Goal: Task Accomplishment & Management: Manage account settings

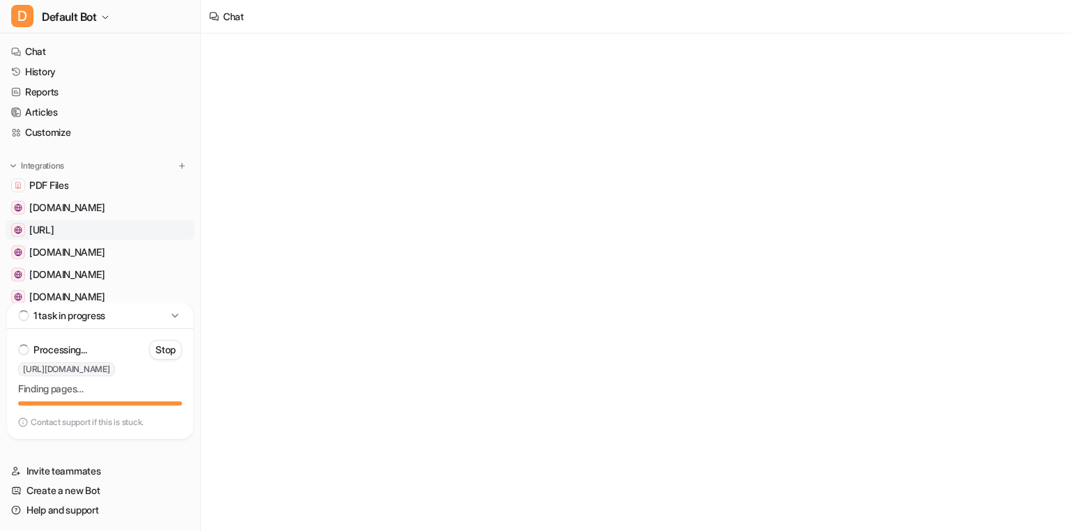
scroll to position [494, 0]
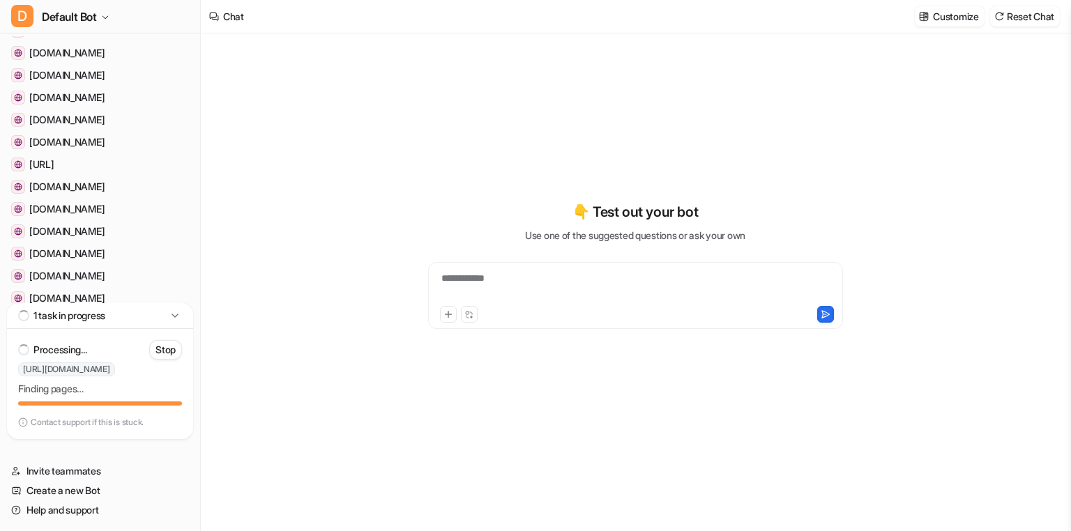
scroll to position [80, 0]
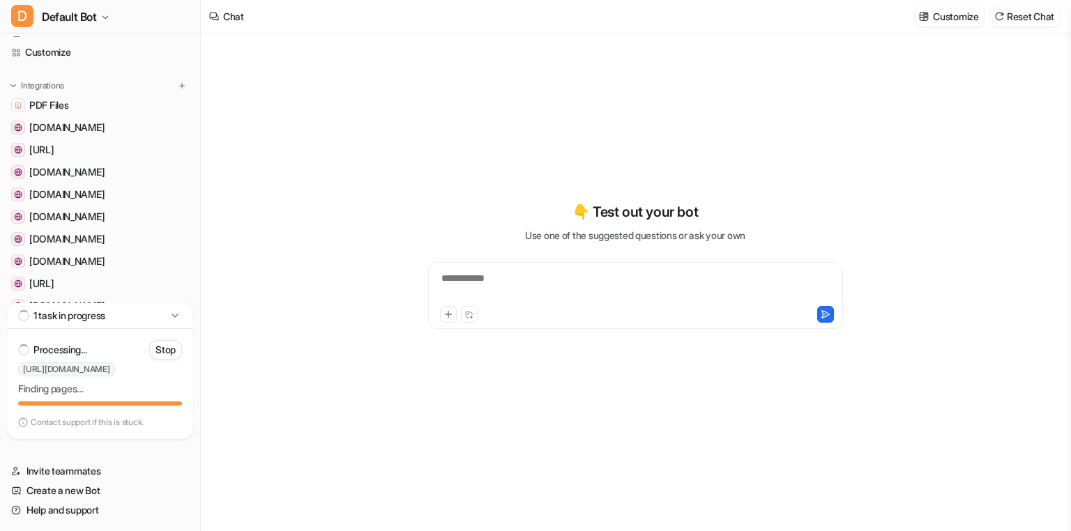
type textarea "**********"
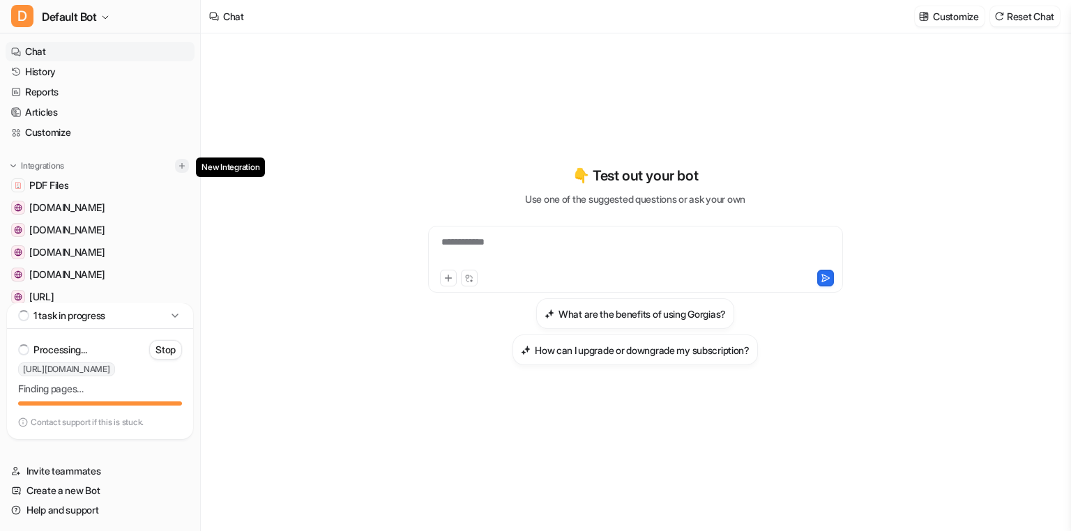
click at [182, 166] on img at bounding box center [182, 166] width 10 height 10
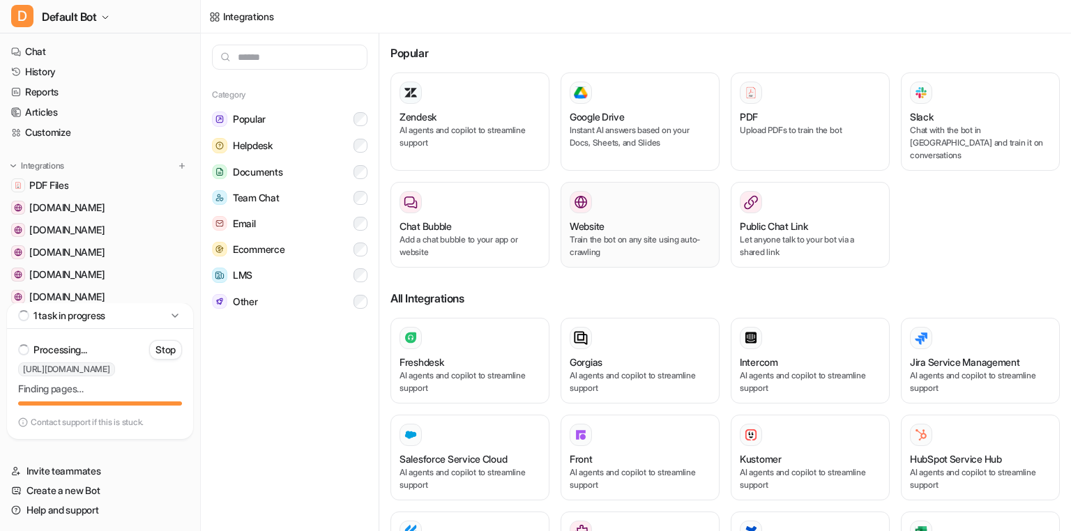
click at [598, 197] on div at bounding box center [640, 202] width 141 height 22
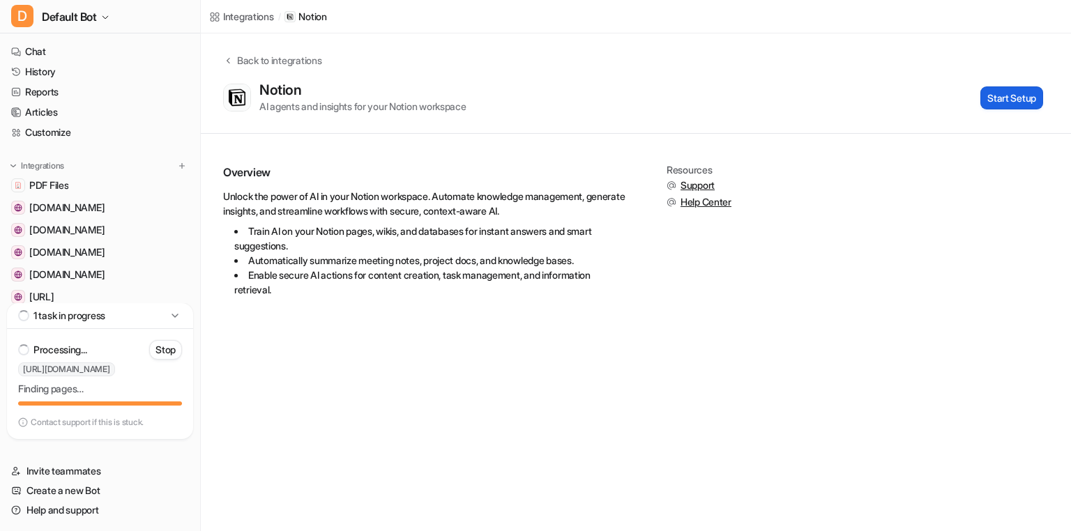
click at [1007, 100] on button "Start Setup" at bounding box center [1011, 97] width 63 height 23
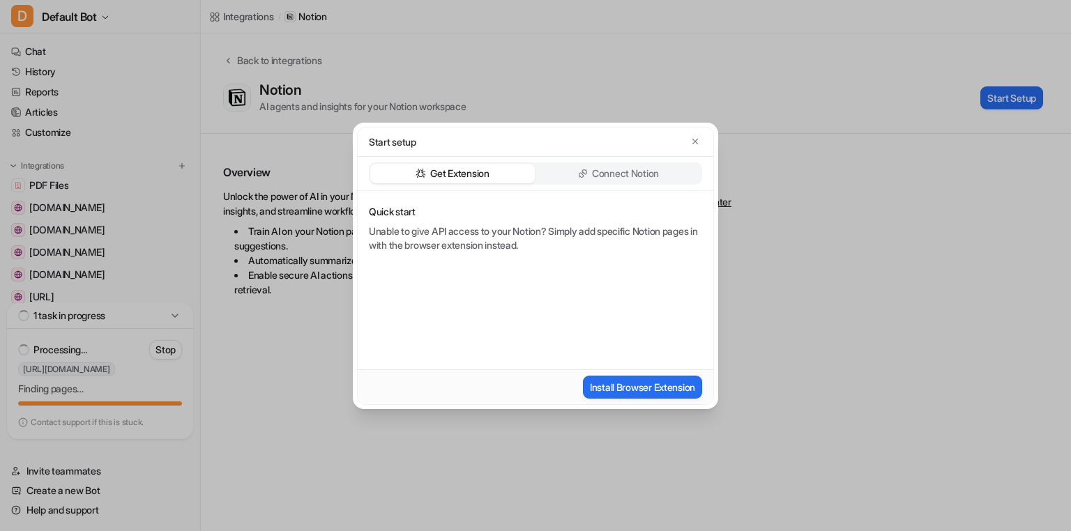
click at [618, 176] on p "Connect Notion" at bounding box center [625, 174] width 67 height 14
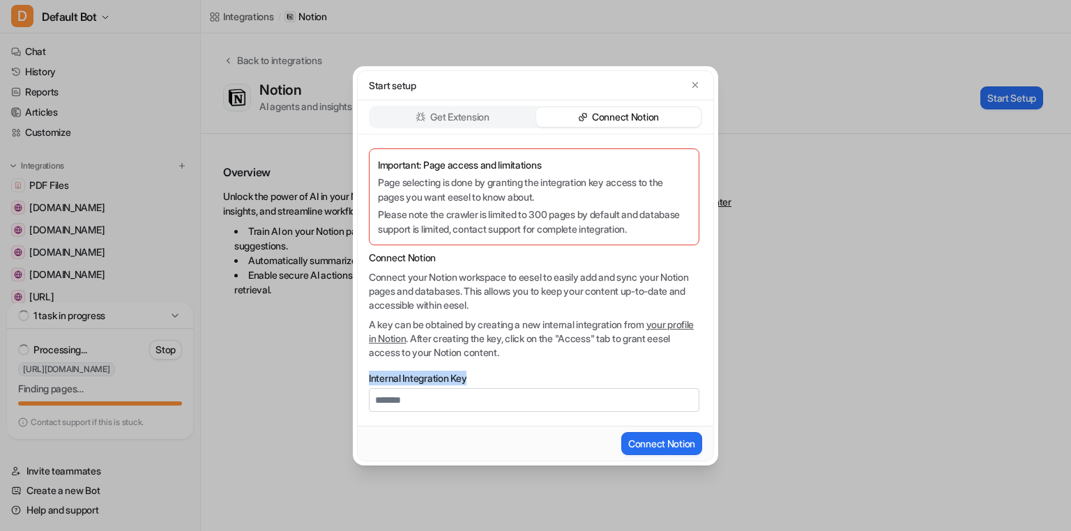
drag, startPoint x: 476, startPoint y: 374, endPoint x: 363, endPoint y: 377, distance: 113.0
click at [363, 377] on div "Important: Page access and limitations Page selecting is done by granting the i…" at bounding box center [536, 280] width 356 height 291
copy label "Internal Integration Key"
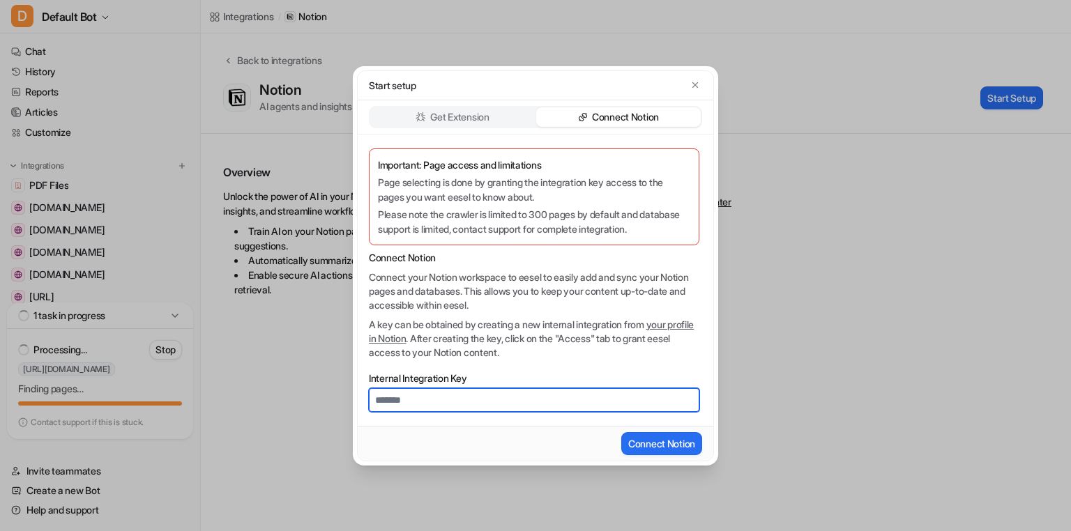
type input "*"
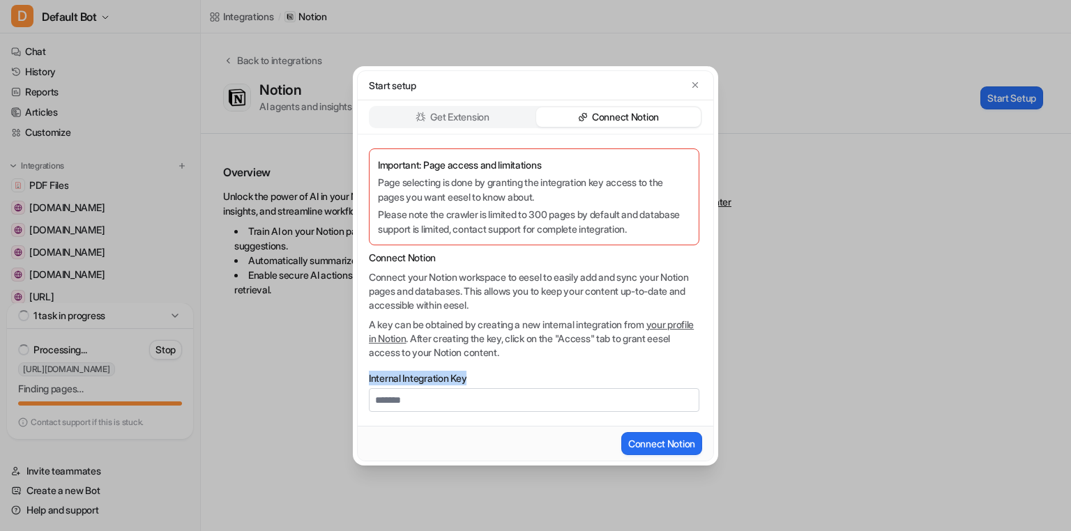
drag, startPoint x: 473, startPoint y: 376, endPoint x: 366, endPoint y: 376, distance: 106.7
click at [366, 376] on div "Important: Page access and limitations Page selecting is done by granting the i…" at bounding box center [536, 280] width 356 height 291
copy label "Internal Integration Key"
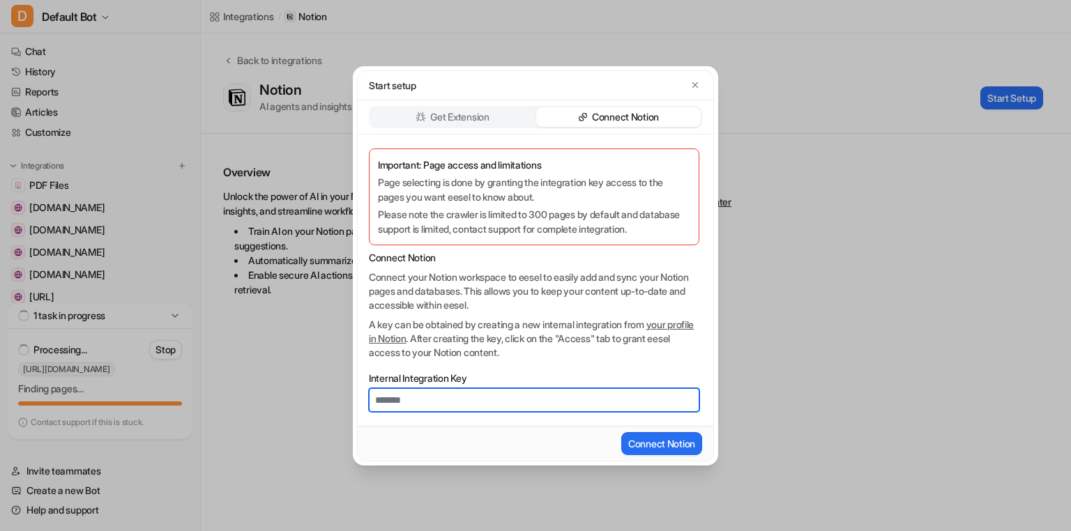
click at [455, 406] on input "Internal Integration Key" at bounding box center [534, 400] width 330 height 24
paste input "**********"
type input "**********"
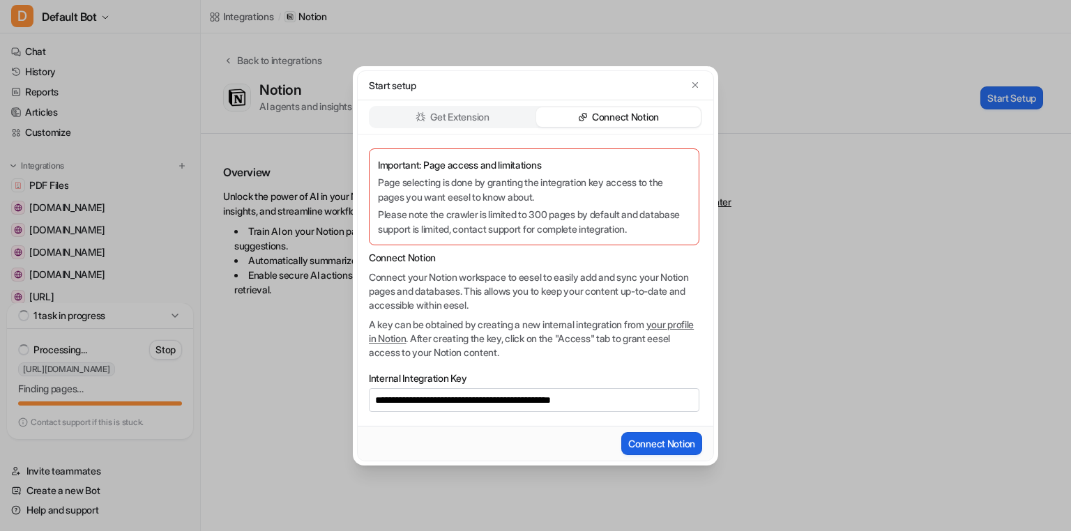
click at [660, 443] on button "Connect Notion" at bounding box center [661, 443] width 81 height 23
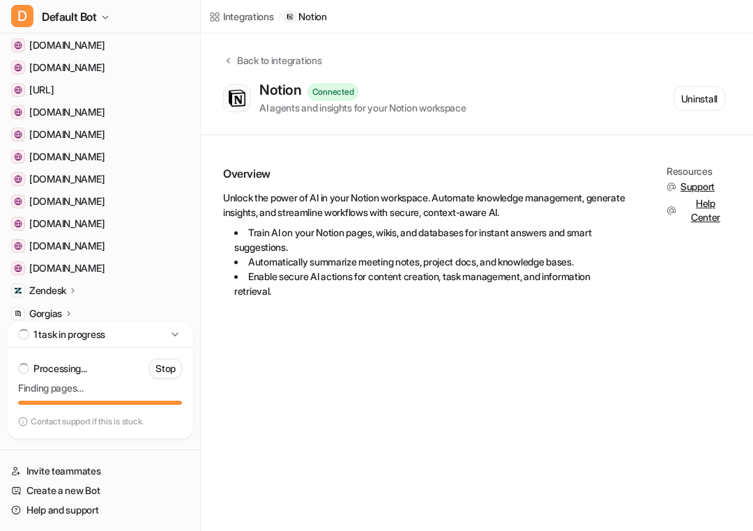
scroll to position [308, 0]
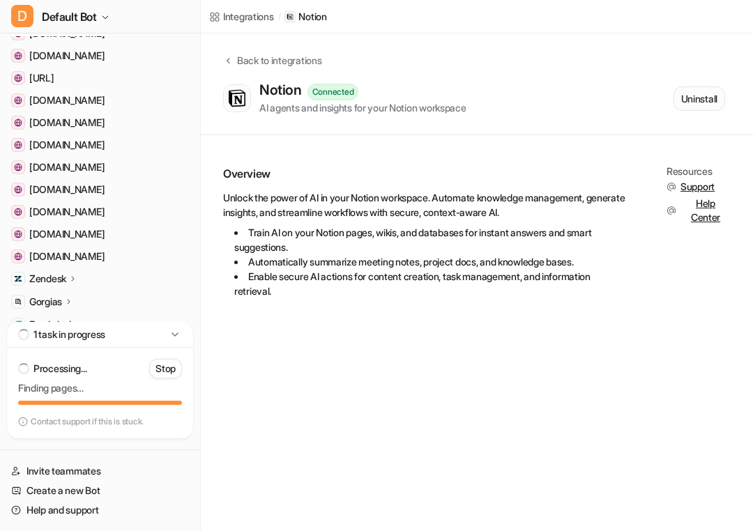
click at [701, 99] on button "Uninstall" at bounding box center [699, 98] width 52 height 24
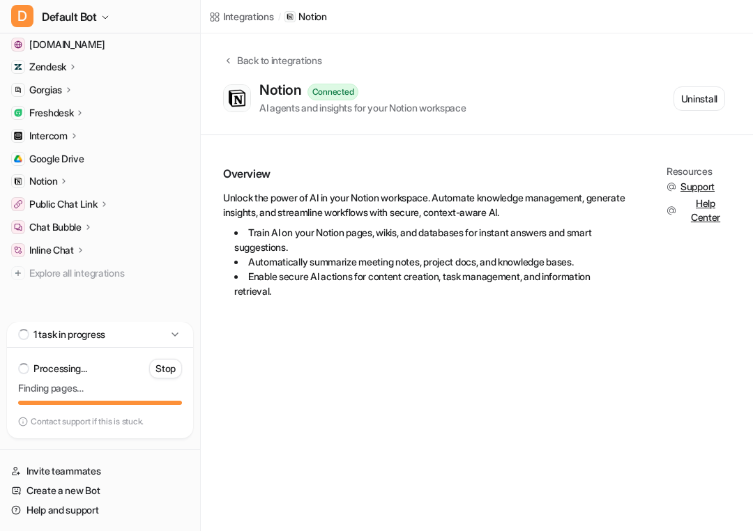
click at [59, 176] on div "Notion" at bounding box center [49, 181] width 40 height 14
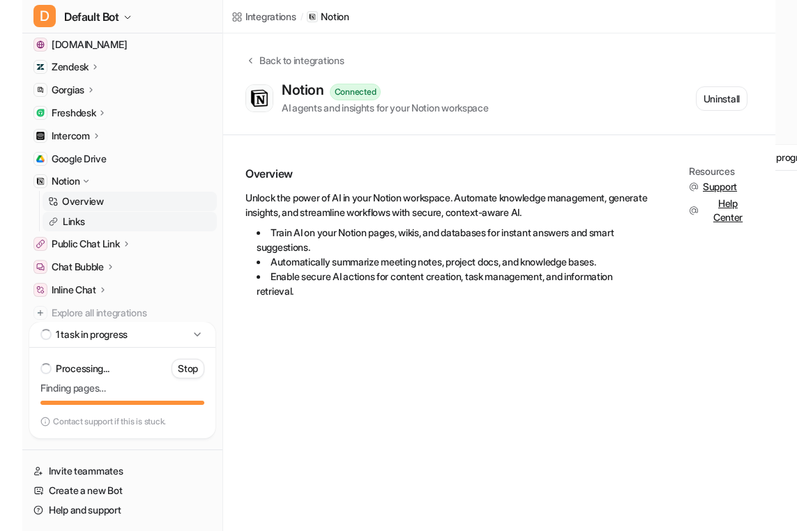
scroll to position [560, 0]
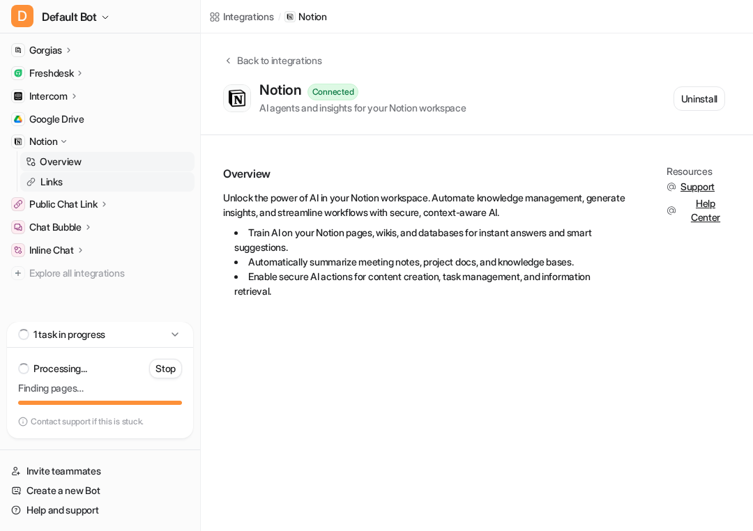
click at [83, 181] on link "Links" at bounding box center [107, 182] width 174 height 20
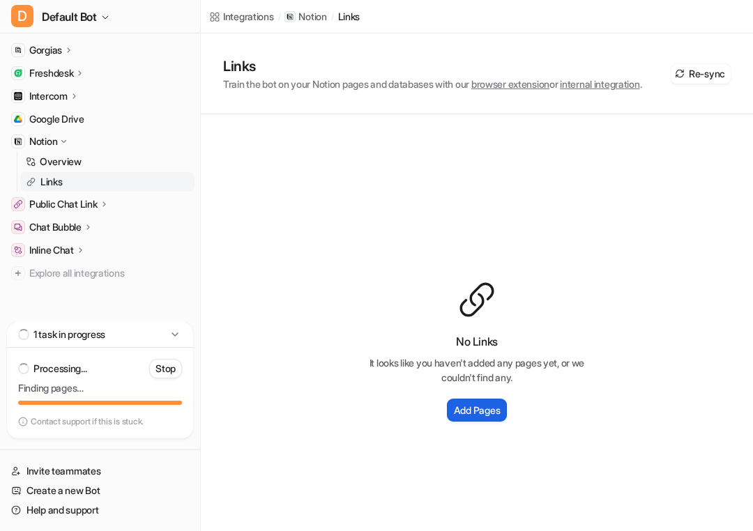
click at [454, 418] on h2 "Add Pages" at bounding box center [477, 410] width 46 height 15
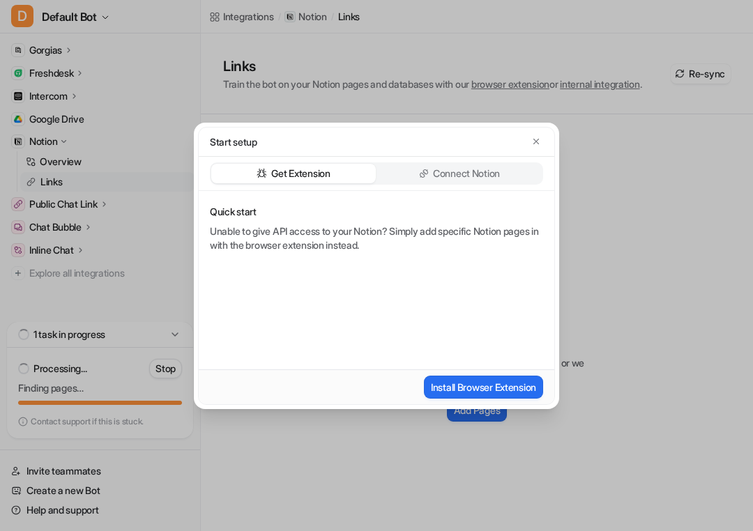
click at [457, 177] on p "Connect Notion" at bounding box center [466, 174] width 67 height 14
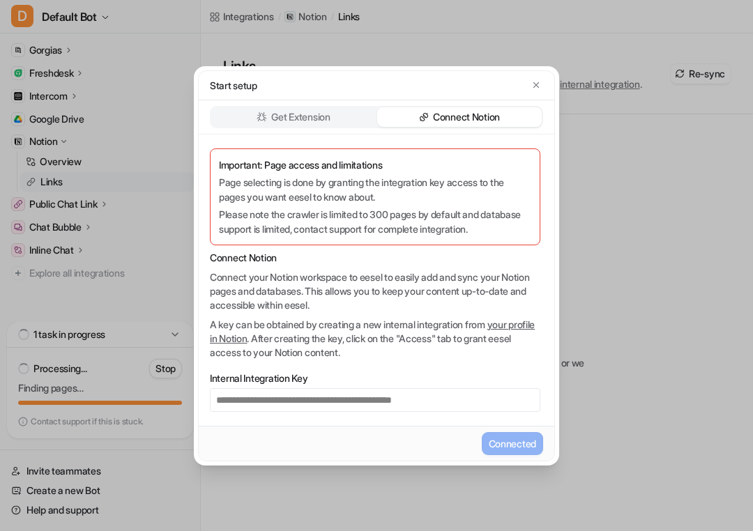
click at [330, 117] on p "Get Extension" at bounding box center [300, 117] width 59 height 14
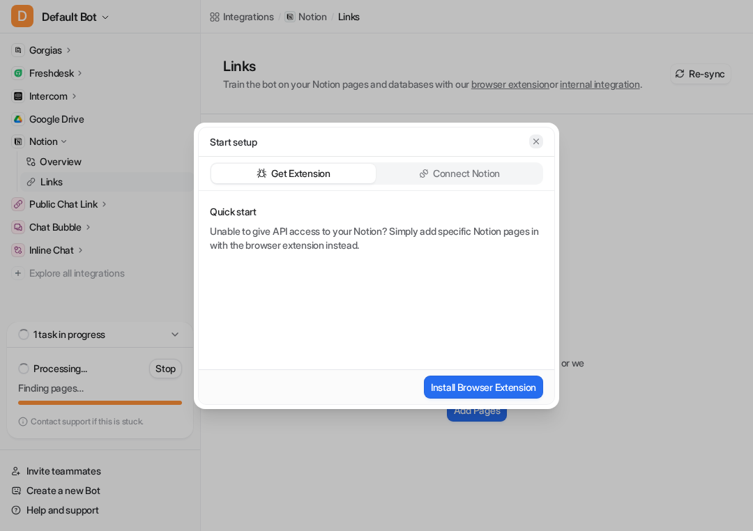
click at [533, 142] on icon "button" at bounding box center [536, 142] width 10 height 10
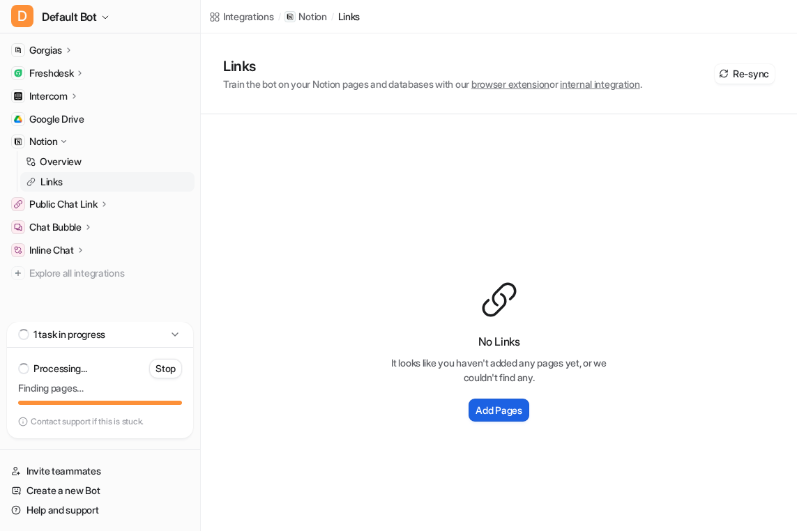
click at [517, 403] on h2 "Add Pages" at bounding box center [498, 410] width 46 height 15
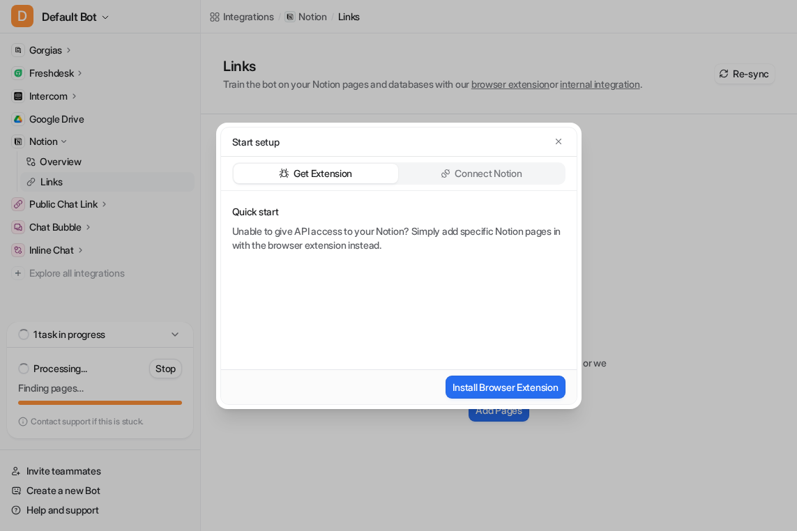
click at [506, 174] on p "Connect Notion" at bounding box center [488, 174] width 67 height 14
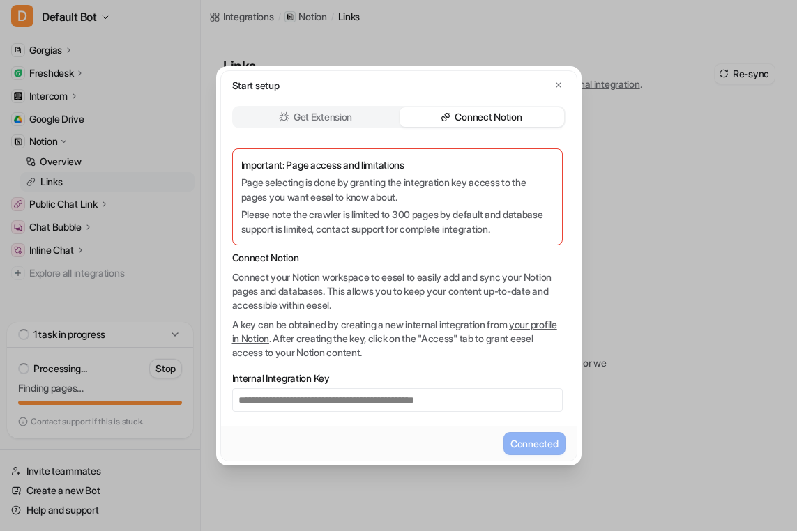
click at [326, 123] on p "Get Extension" at bounding box center [323, 117] width 59 height 14
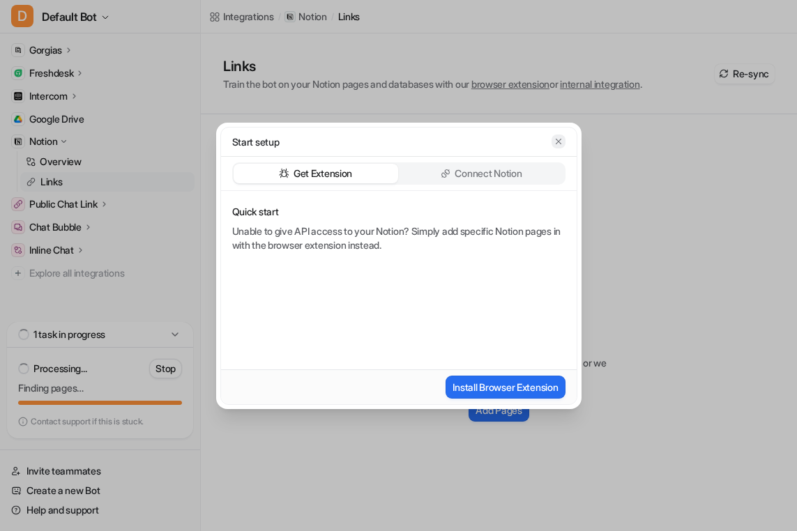
click at [561, 143] on icon "button" at bounding box center [559, 142] width 10 height 10
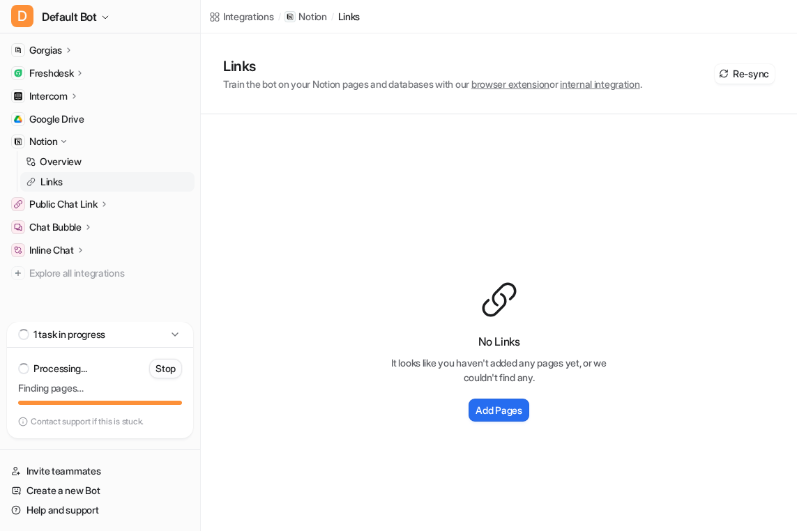
click at [172, 371] on p "Stop" at bounding box center [165, 369] width 20 height 14
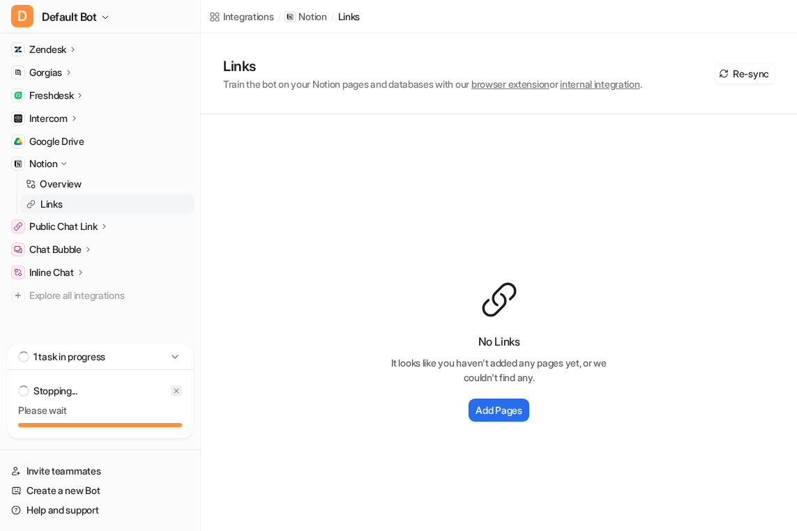
click at [181, 390] on div at bounding box center [176, 391] width 11 height 11
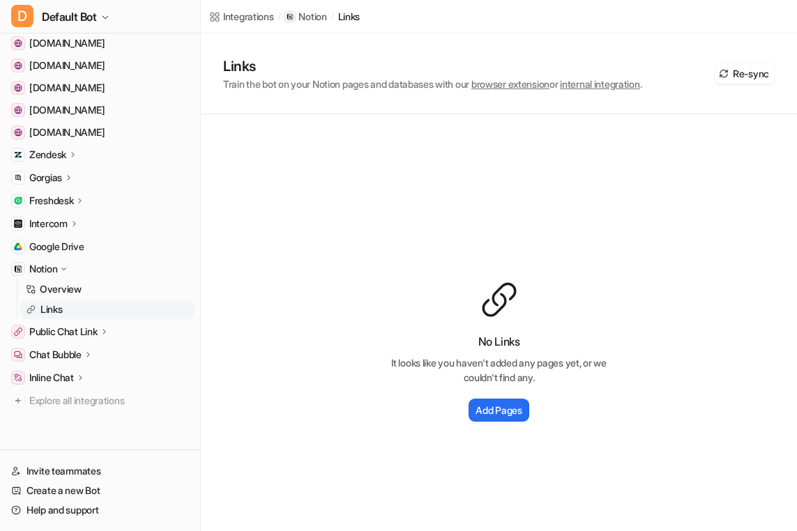
scroll to position [432, 0]
click at [58, 307] on p "Links" at bounding box center [51, 310] width 22 height 14
click at [726, 80] on button "Re-sync" at bounding box center [745, 74] width 60 height 20
